Goal: Find contact information: Find contact information

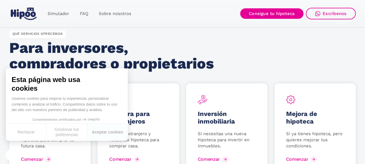
scroll to position [756, 0]
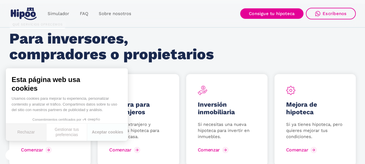
click at [21, 132] on button "Rechazar" at bounding box center [26, 132] width 41 height 17
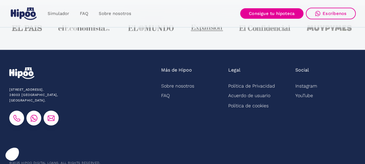
scroll to position [1551, 0]
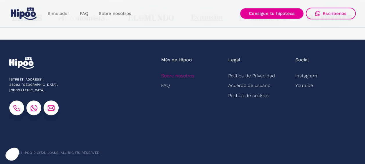
click at [175, 75] on link "Sobre nosotros" at bounding box center [177, 76] width 33 height 10
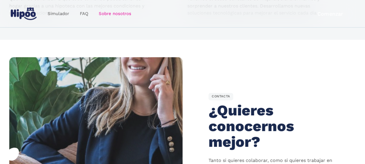
scroll to position [804, 0]
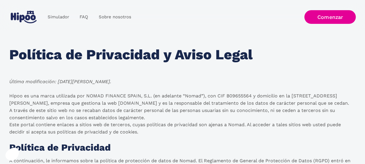
drag, startPoint x: 9, startPoint y: 96, endPoint x: 140, endPoint y: 110, distance: 130.9
click at [140, 110] on p "Hipoo es una marca utilizada por NOMAD FINANCE SPAIN, S.L. (en adelante “Nomad”…" at bounding box center [182, 113] width 347 height 43
copy p "Hipoo es una marca utilizada por NOMAD FINANCE SPAIN, S.L. (en adelante “Nomad”…"
